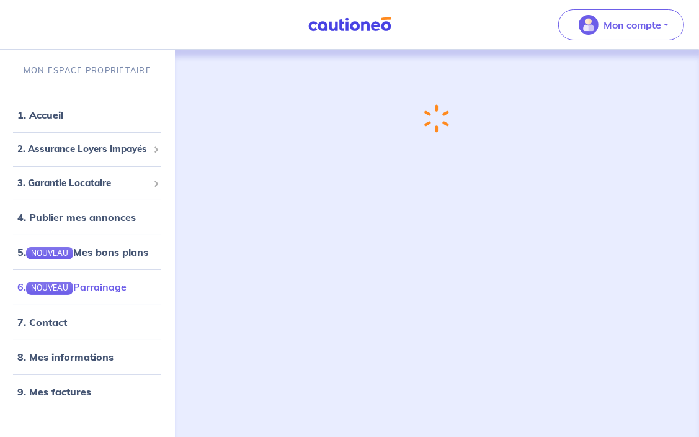
click at [118, 288] on link "6. NOUVEAU Parrainage" at bounding box center [71, 286] width 109 height 12
click at [96, 283] on link "6. NOUVEAU Parrainage" at bounding box center [71, 286] width 109 height 12
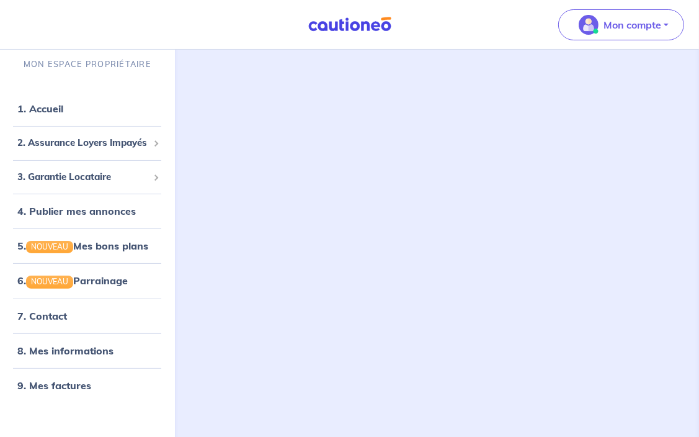
scroll to position [17, 0]
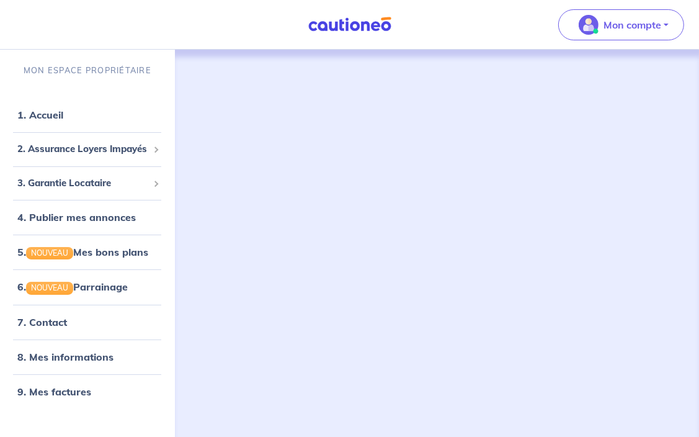
scroll to position [477, 0]
